Goal: Task Accomplishment & Management: Manage account settings

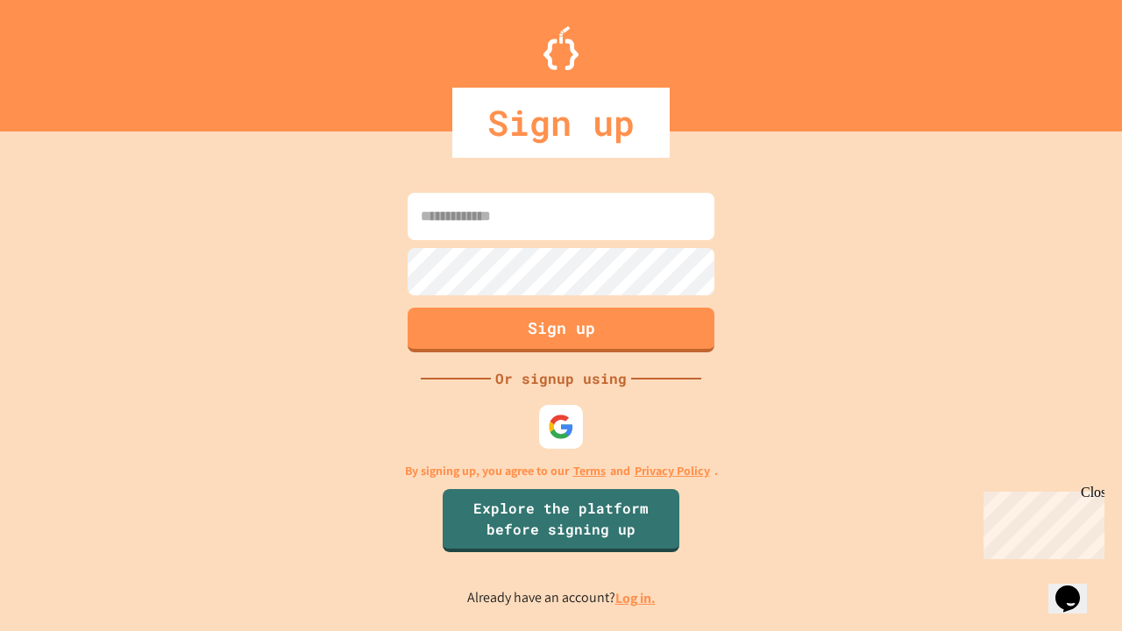
click at [637, 598] on link "Log in." at bounding box center [636, 598] width 40 height 18
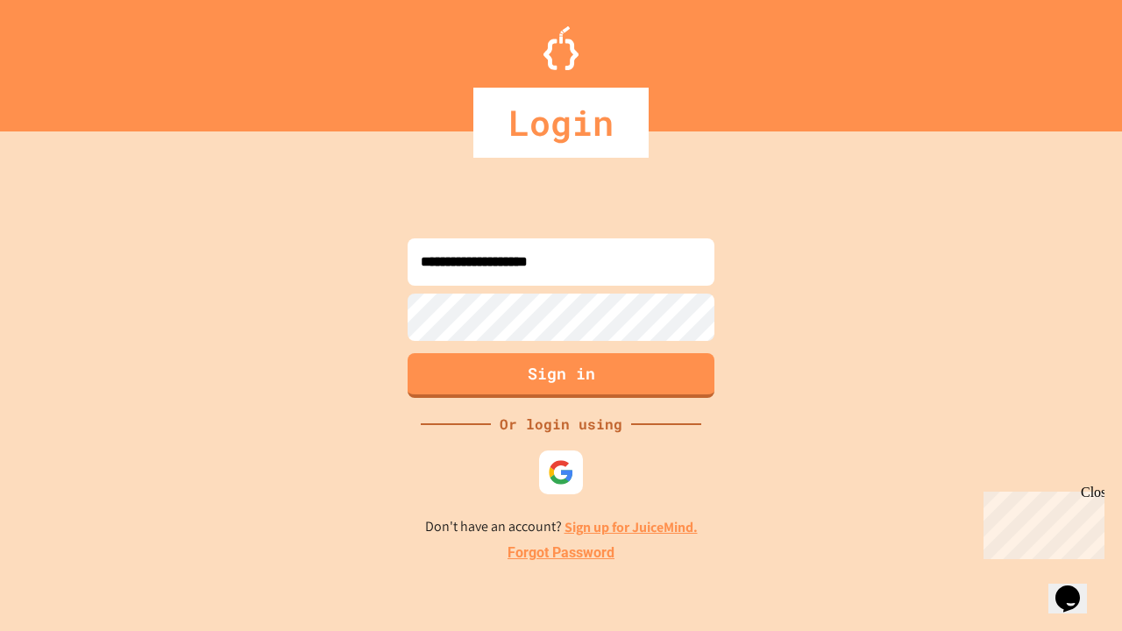
type input "**********"
